Goal: Information Seeking & Learning: Learn about a topic

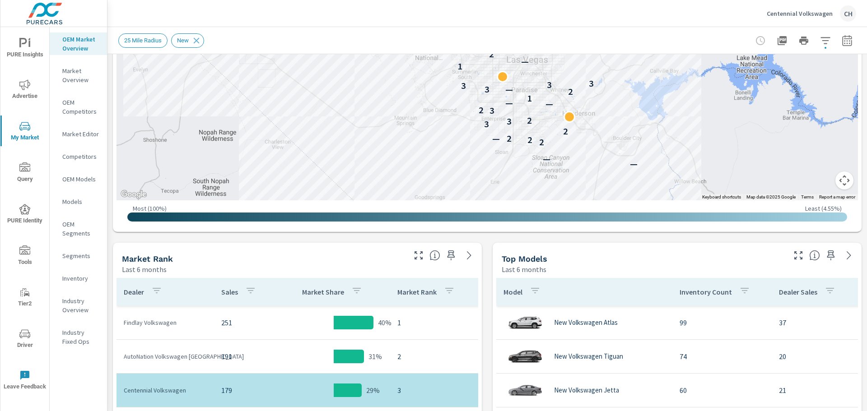
scroll to position [90, 0]
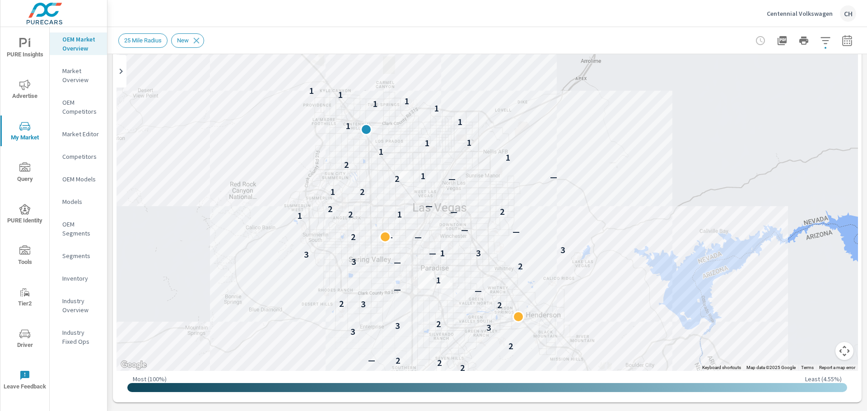
drag, startPoint x: 567, startPoint y: 227, endPoint x: 610, endPoint y: 209, distance: 47.1
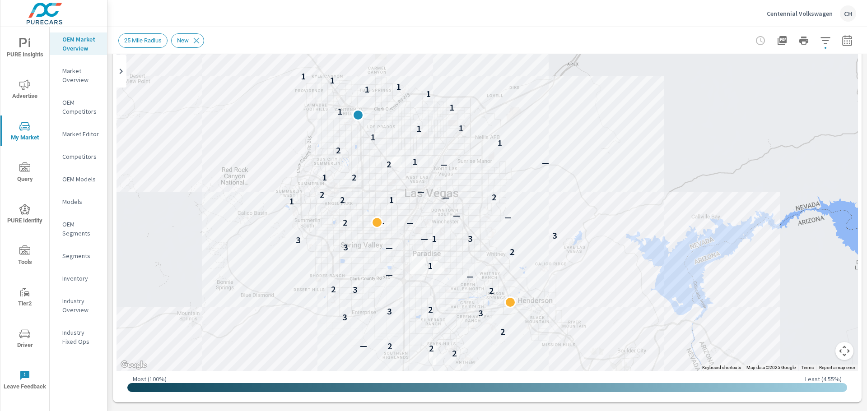
drag, startPoint x: 653, startPoint y: 170, endPoint x: 645, endPoint y: 155, distance: 17.6
click at [645, 155] on div "— — — 2 2 2 — 2 3 3 3 2 2 3 2 — — 1 2 — 3 3 — 1 3 3 2 — — — — 1 1 2 — 2 2 — 1 2…" at bounding box center [486, 188] width 741 height 367
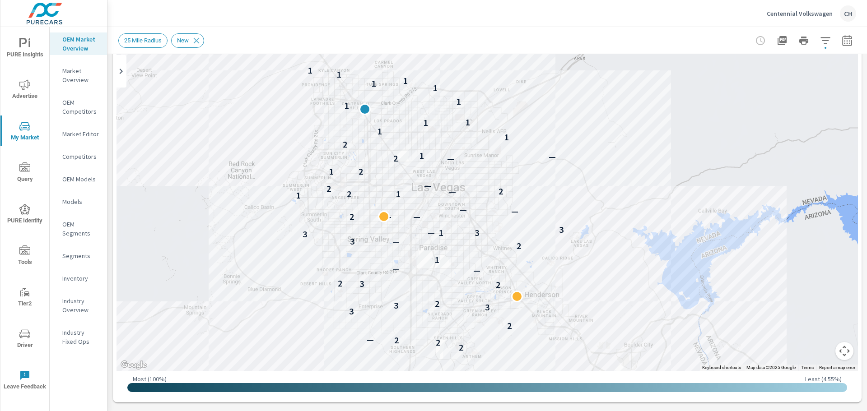
drag, startPoint x: 618, startPoint y: 183, endPoint x: 626, endPoint y: 176, distance: 10.2
click at [626, 176] on div "— — — 2 2 2 — 2 3 3 3 2 2 3 2 — — 1 2 — 3 3 — 1 3 3 2 — — — — 1 1 2 — 2 2 — 1 2…" at bounding box center [486, 188] width 741 height 367
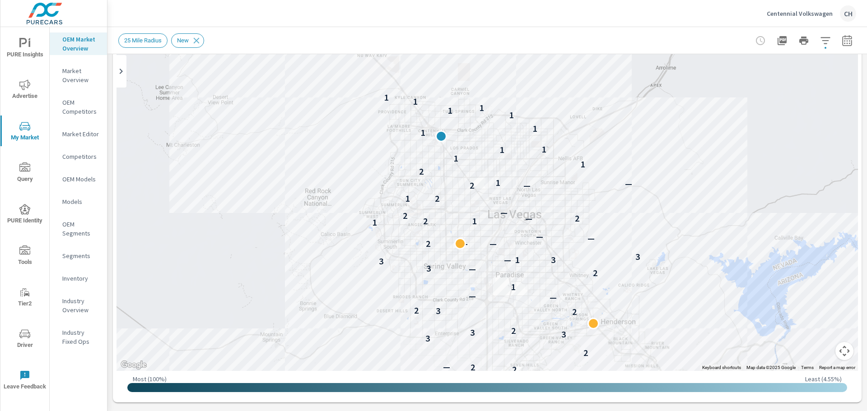
drag, startPoint x: 718, startPoint y: 112, endPoint x: 700, endPoint y: 175, distance: 65.3
click at [700, 175] on div "— — — 2 2 2 — 2 3 3 3 2 2 3 2 — — 1 2 — 3 3 — 1 3 3 2 — — — — 1 1 2 — 2 2 — 1 2…" at bounding box center [486, 188] width 741 height 367
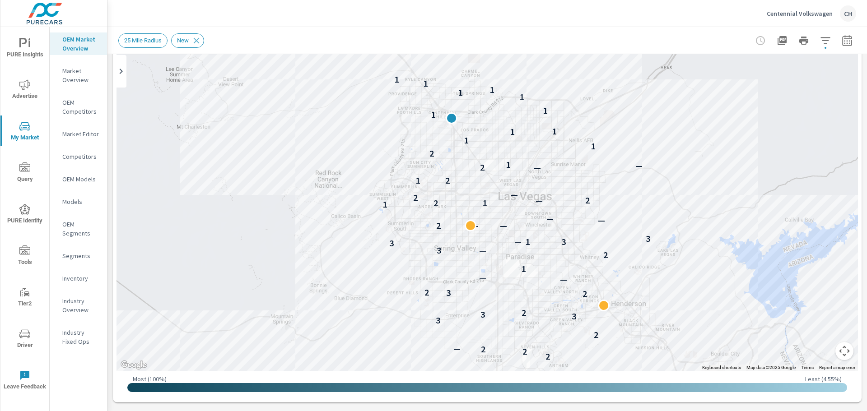
click at [441, 170] on div "— — — 2 2 2 — 2 3 3 3 2 2 3 2 — — 1 2 — 3 3 — 1 3 3 2 — — — — 1 1 2 — 2 2 — 1 2…" at bounding box center [486, 188] width 741 height 367
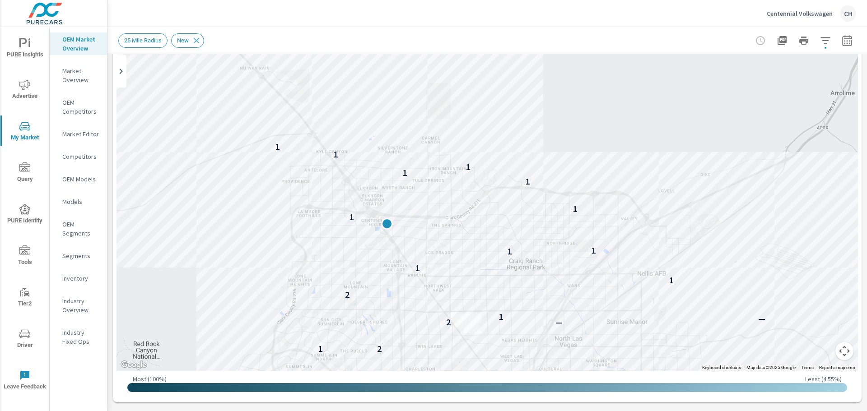
drag, startPoint x: 574, startPoint y: 167, endPoint x: 535, endPoint y: 404, distance: 239.8
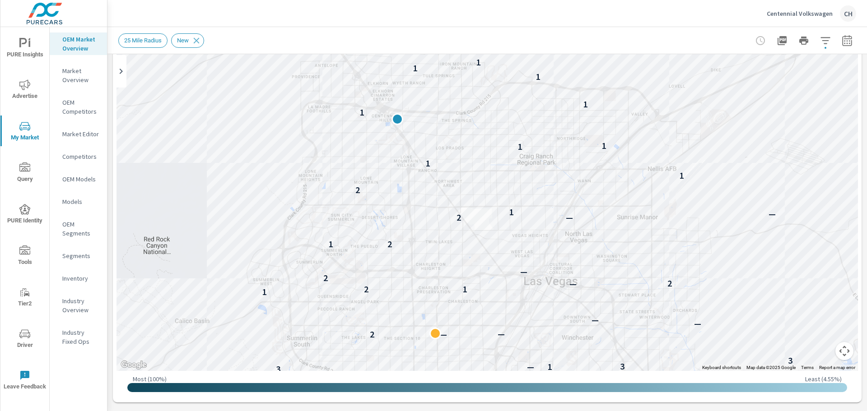
drag, startPoint x: 217, startPoint y: 266, endPoint x: 228, endPoint y: 161, distance: 105.3
click at [228, 161] on div "2 3 2 — — 1 2 — 3 3 — 1 3 3 2 — — — — 1 1 2 — 2 2 — 1 2 — 2 — 1 2 1 1 1 1 1 1 1…" at bounding box center [486, 188] width 741 height 367
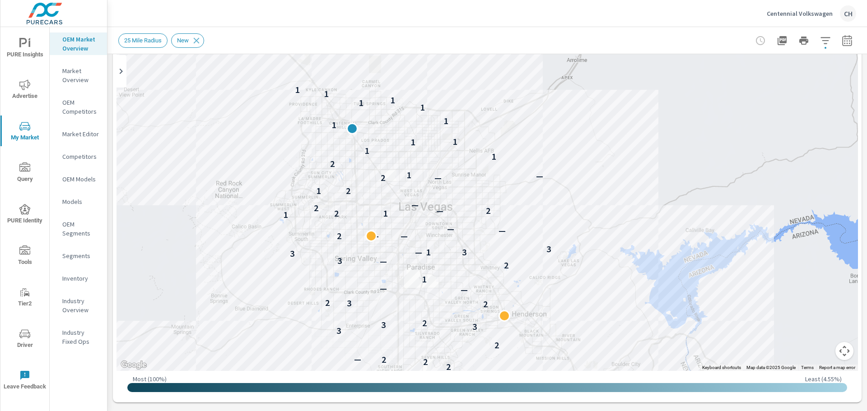
drag, startPoint x: 199, startPoint y: 250, endPoint x: 203, endPoint y: 169, distance: 80.5
click at [203, 169] on div "— — — 2 2 2 — 2 3 3 3 2 2 3 2 — — 1 2 — 3 3 — 1 3 3 2 — — — — 1 1 2 — 2 2 — 1 2…" at bounding box center [486, 188] width 741 height 367
